Goal: Task Accomplishment & Management: Manage account settings

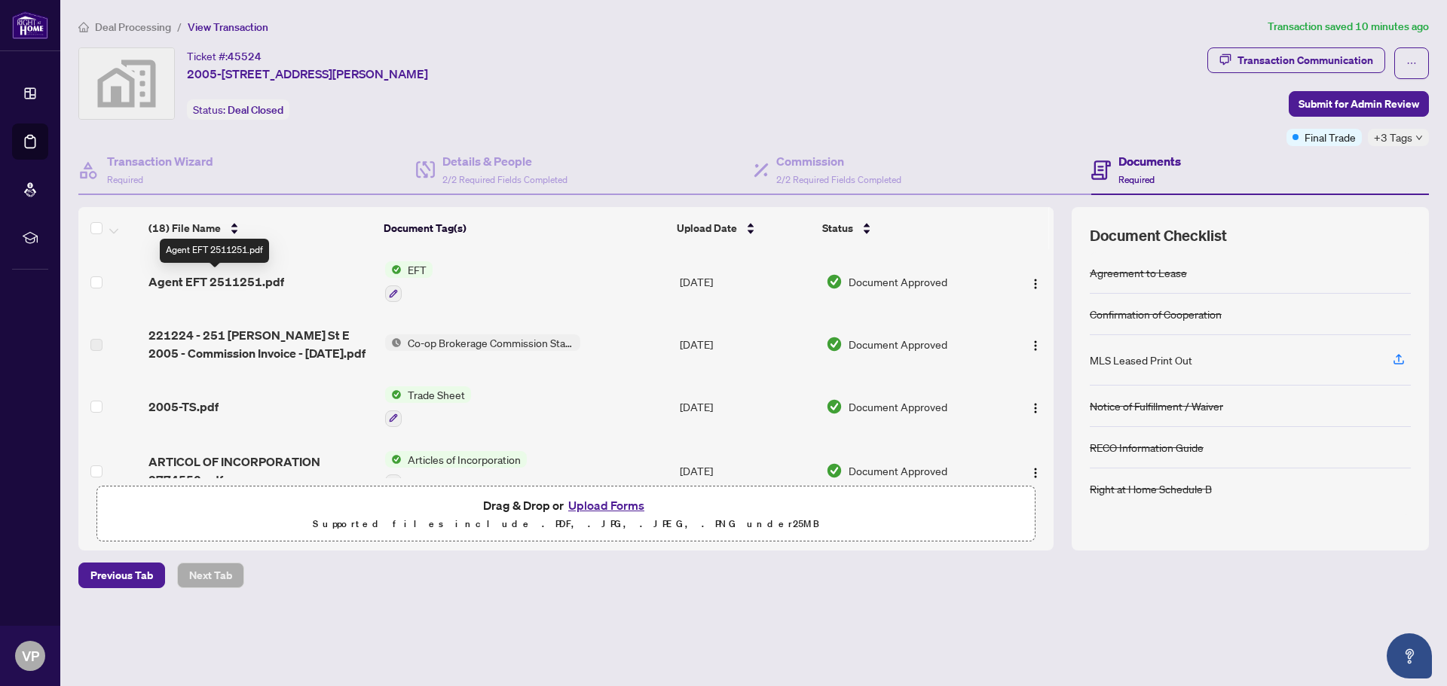
click at [248, 280] on span "Agent EFT 2511251.pdf" at bounding box center [216, 282] width 136 height 18
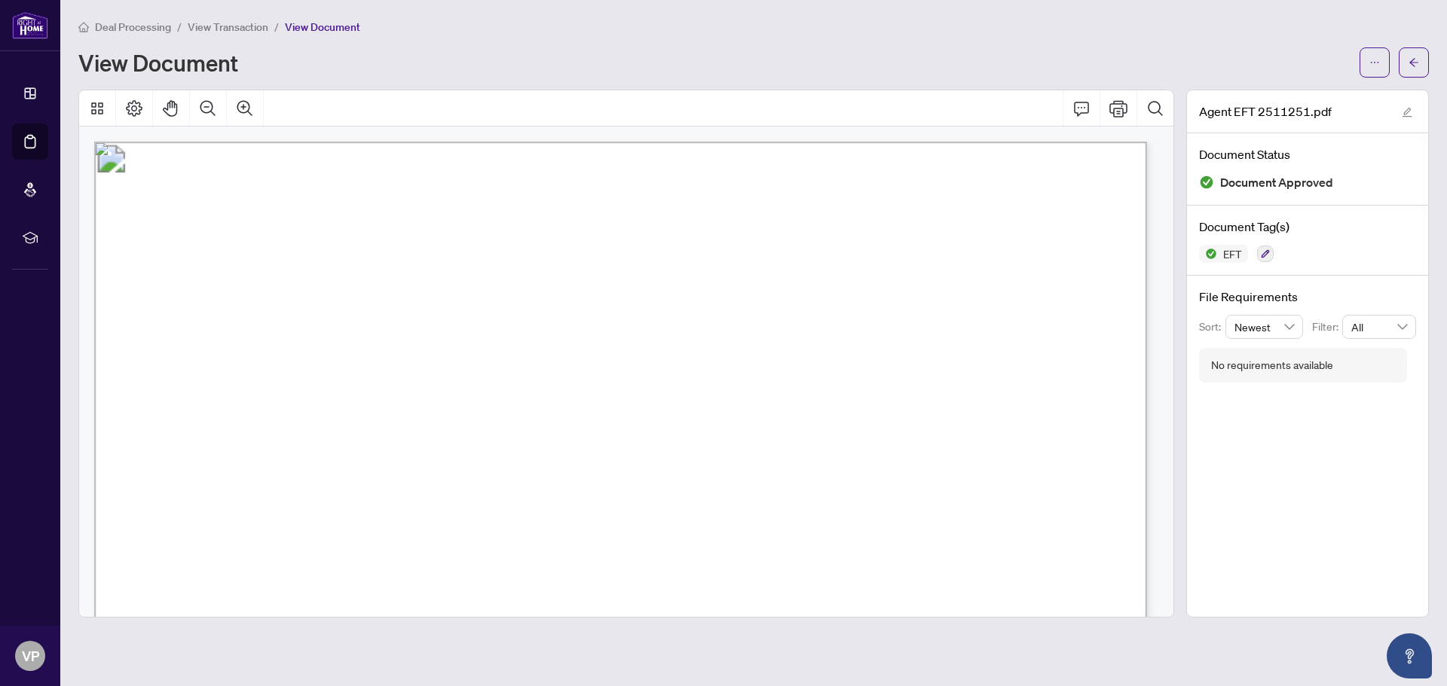
drag, startPoint x: 1011, startPoint y: 417, endPoint x: 1065, endPoint y: 420, distance: 53.6
click at [1065, 420] on span "50,108.50" at bounding box center [1038, 419] width 57 height 13
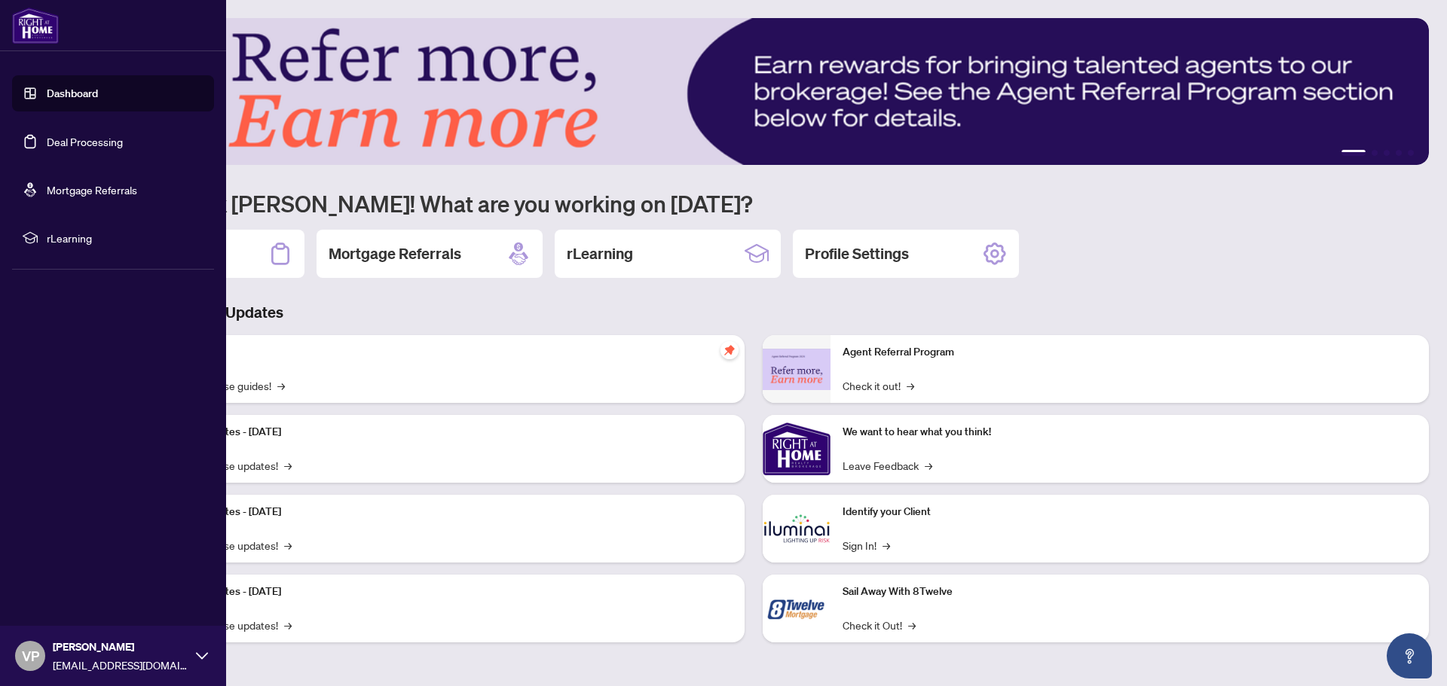
click at [104, 136] on link "Deal Processing" at bounding box center [85, 142] width 76 height 14
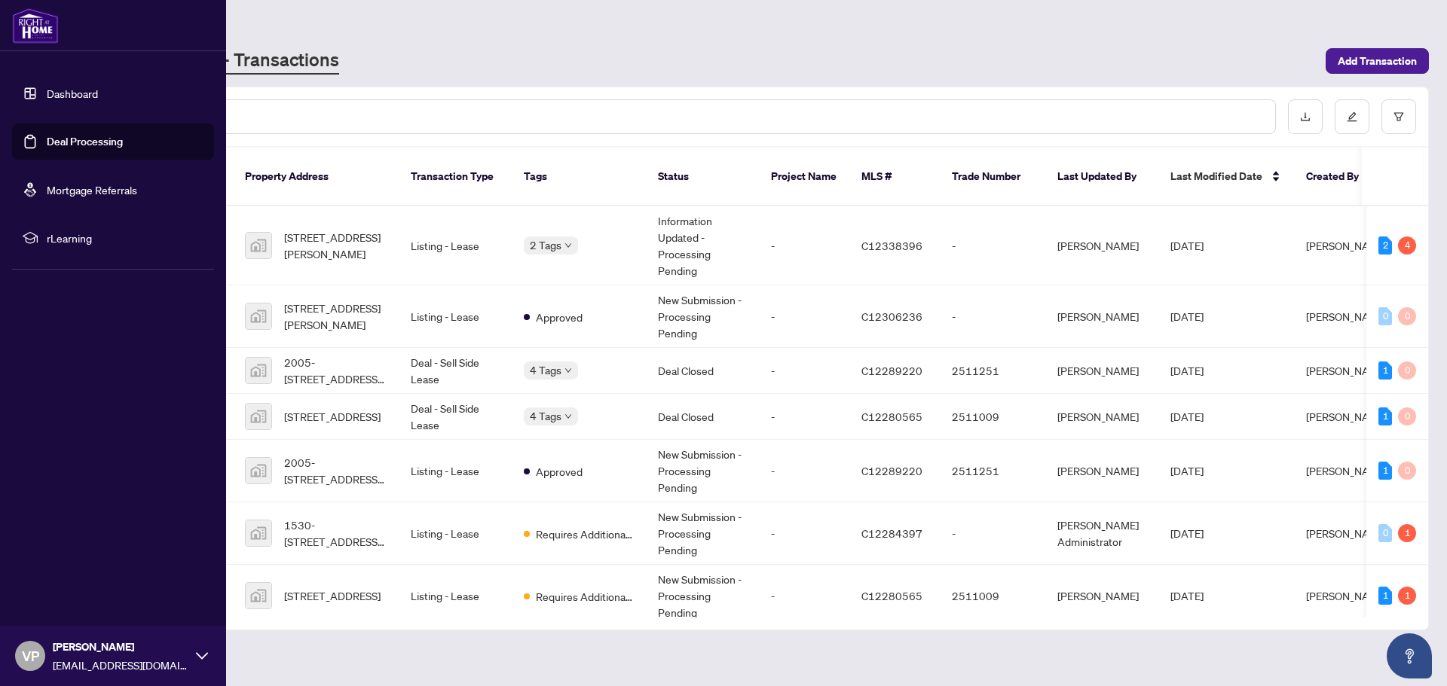
click at [84, 88] on link "Dashboard" at bounding box center [72, 94] width 51 height 14
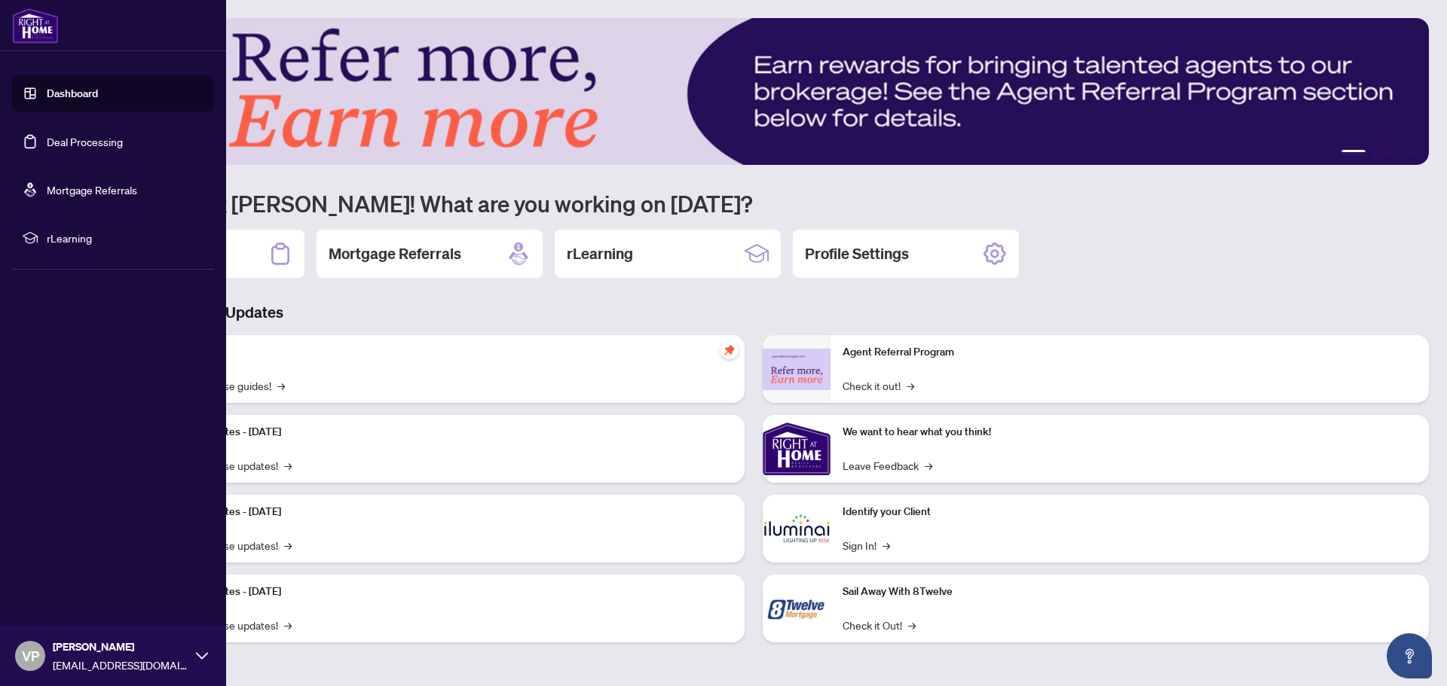
click at [93, 136] on link "Deal Processing" at bounding box center [85, 142] width 76 height 14
